Goal: Information Seeking & Learning: Learn about a topic

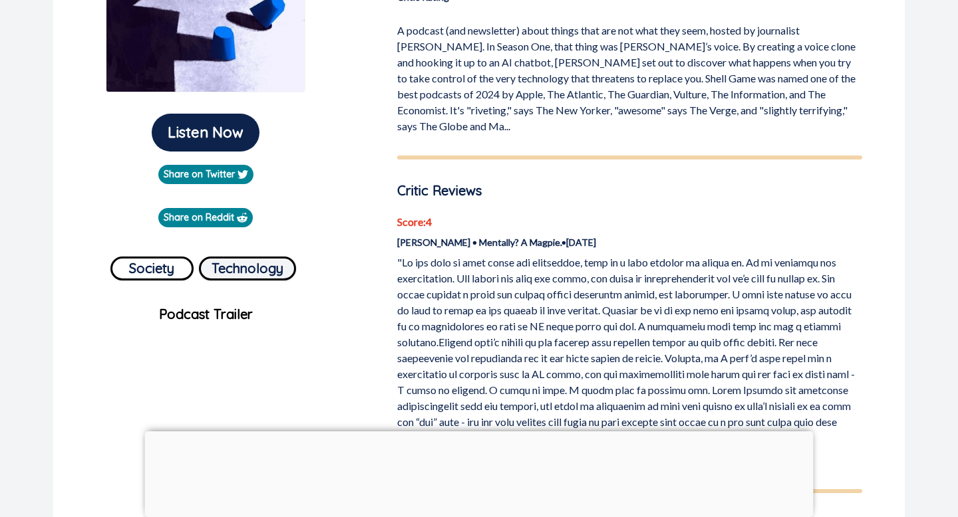
scroll to position [272, 0]
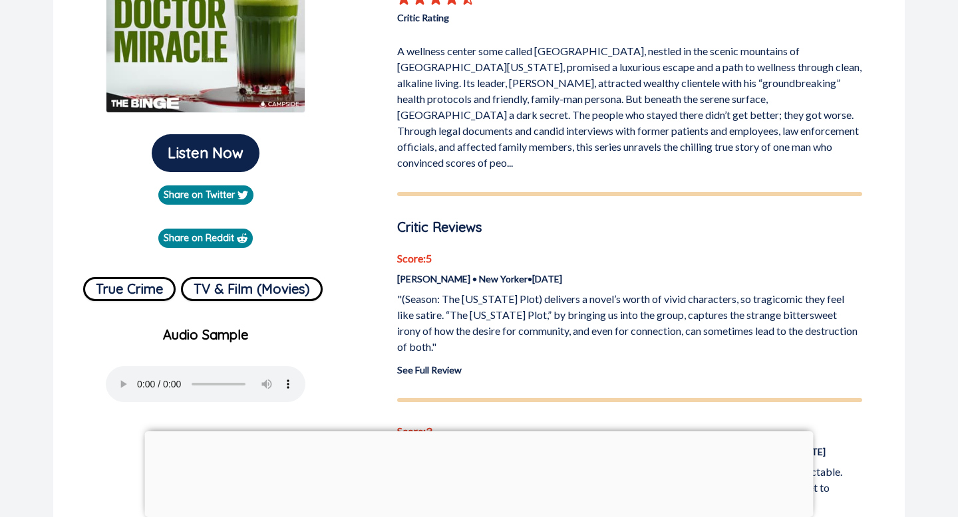
scroll to position [267, 0]
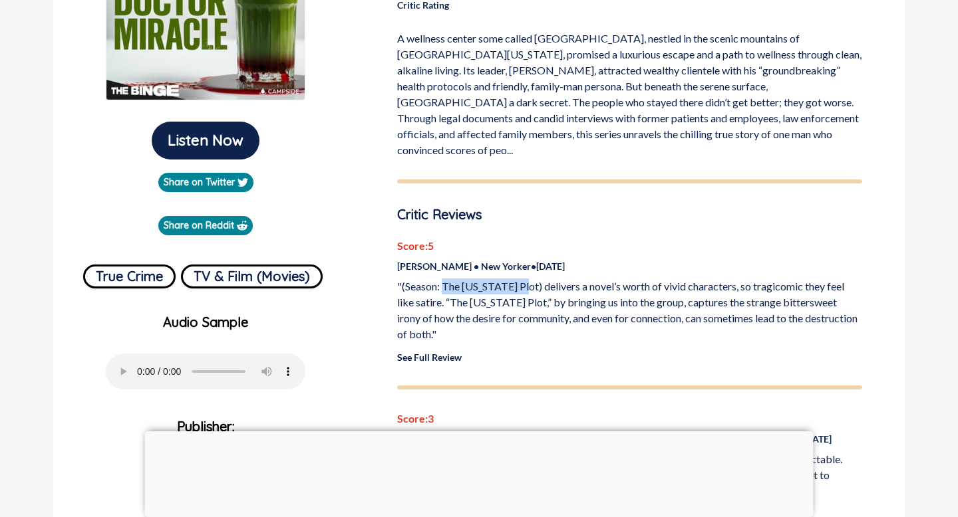
drag, startPoint x: 524, startPoint y: 271, endPoint x: 443, endPoint y: 274, distance: 81.2
click at [443, 279] on p ""(Season: The [US_STATE] Plot) delivers a novel’s worth of vivid characters, so…" at bounding box center [629, 311] width 465 height 64
click at [472, 279] on p ""(Season: The [US_STATE] Plot) delivers a novel’s worth of vivid characters, so…" at bounding box center [629, 311] width 465 height 64
